Goal: Transaction & Acquisition: Book appointment/travel/reservation

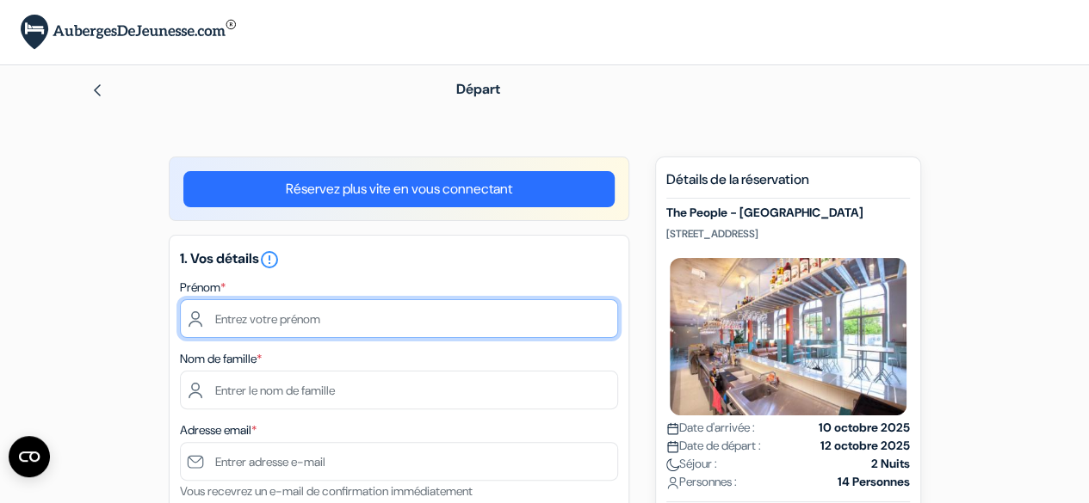
click at [399, 306] on input "text" at bounding box center [399, 319] width 438 height 39
type input "[PERSON_NAME]"
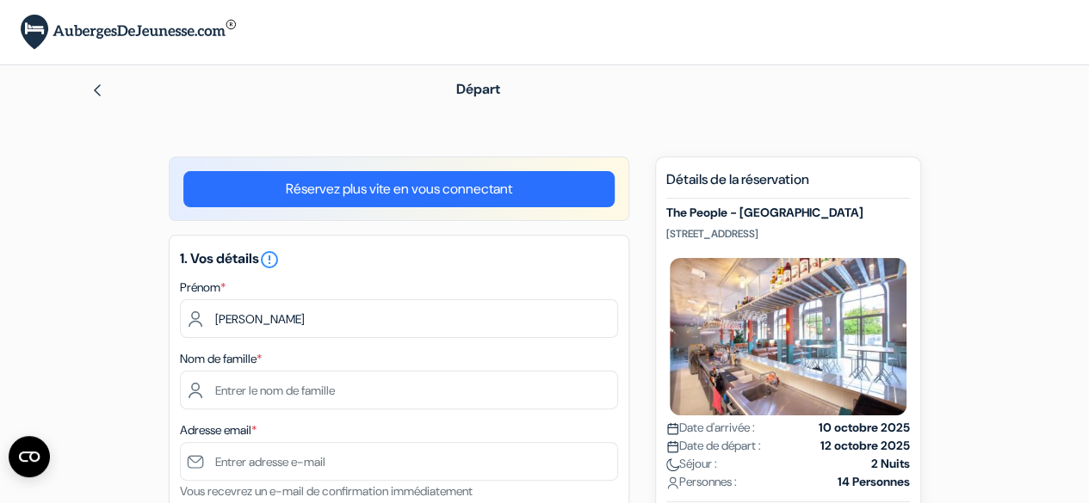
type input "nay"
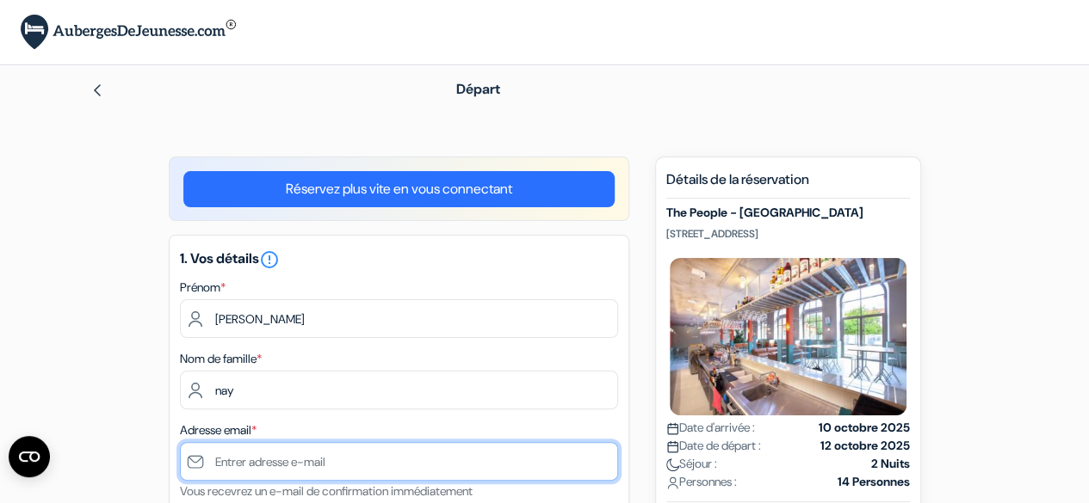
type input "[PERSON_NAME][EMAIL_ADDRESS][DOMAIN_NAME]"
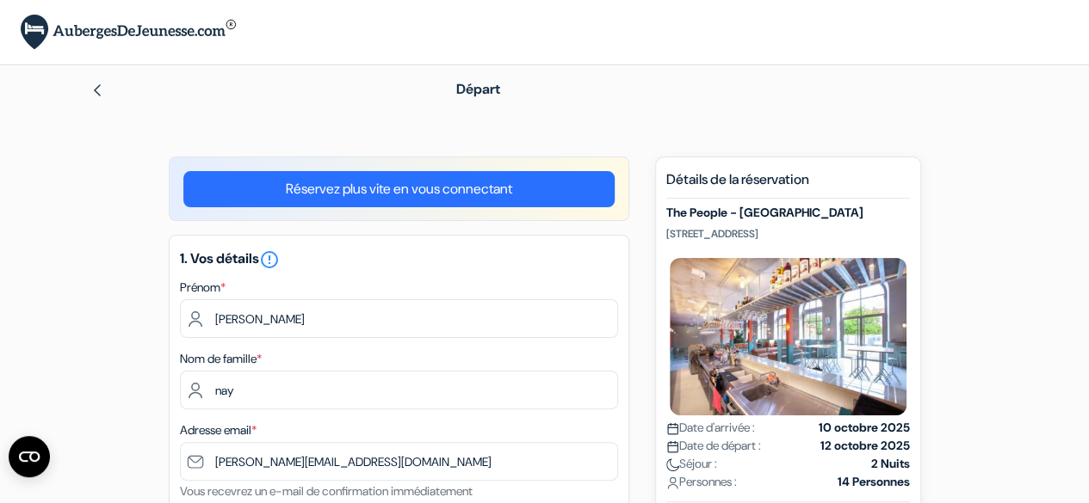
type input "0678504454"
click at [92, 94] on img at bounding box center [97, 90] width 14 height 14
click at [398, 182] on link "Réservez plus vite en vous connectant" at bounding box center [398, 189] width 431 height 36
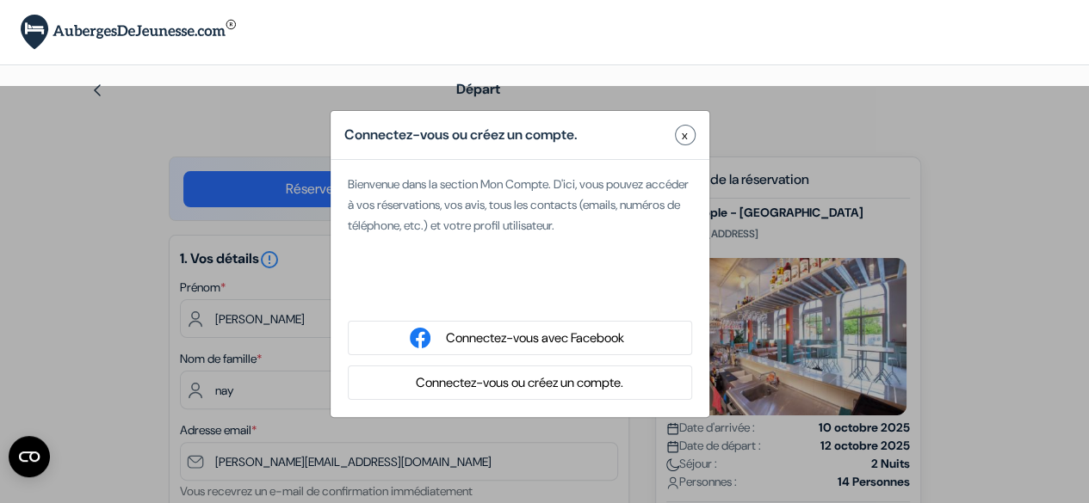
click at [685, 134] on span "x" at bounding box center [685, 136] width 6 height 18
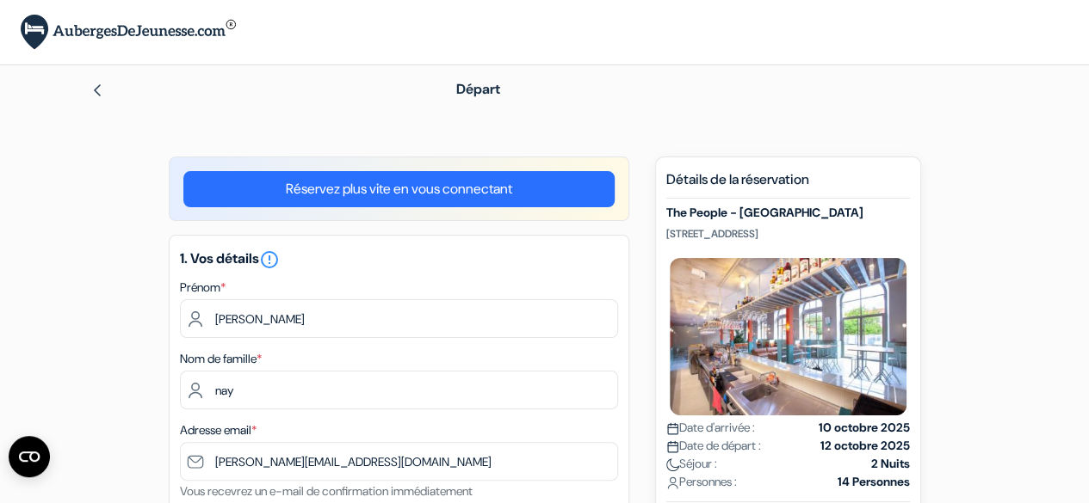
click at [535, 113] on div "Départ" at bounding box center [544, 89] width 981 height 48
click at [98, 88] on img at bounding box center [97, 90] width 14 height 14
